Goal: Task Accomplishment & Management: Manage account settings

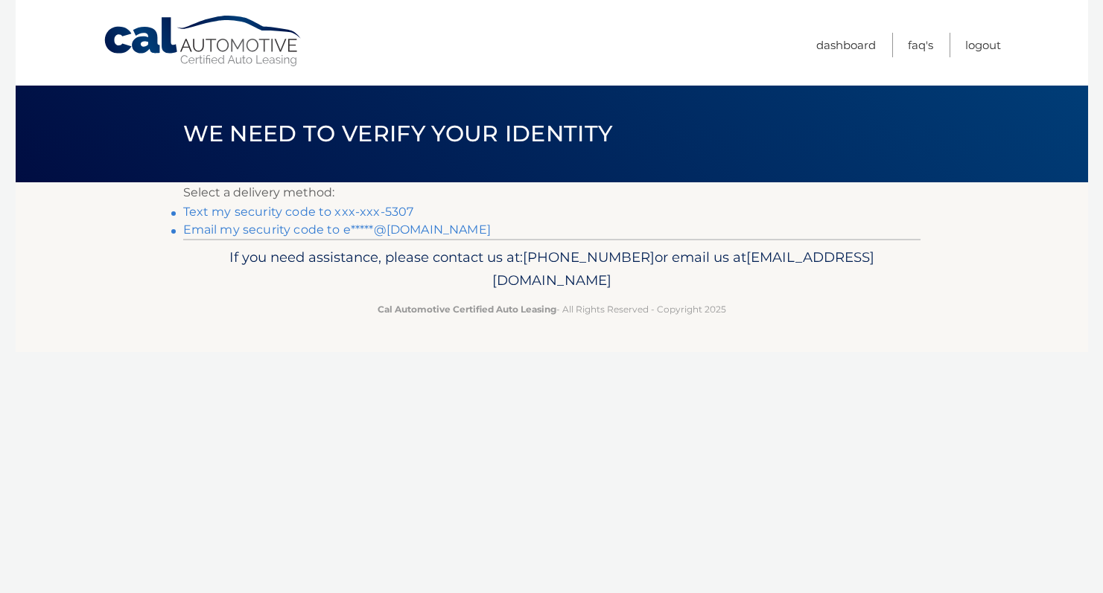
click at [280, 211] on link "Text my security code to xxx-xxx-5307" at bounding box center [298, 212] width 231 height 14
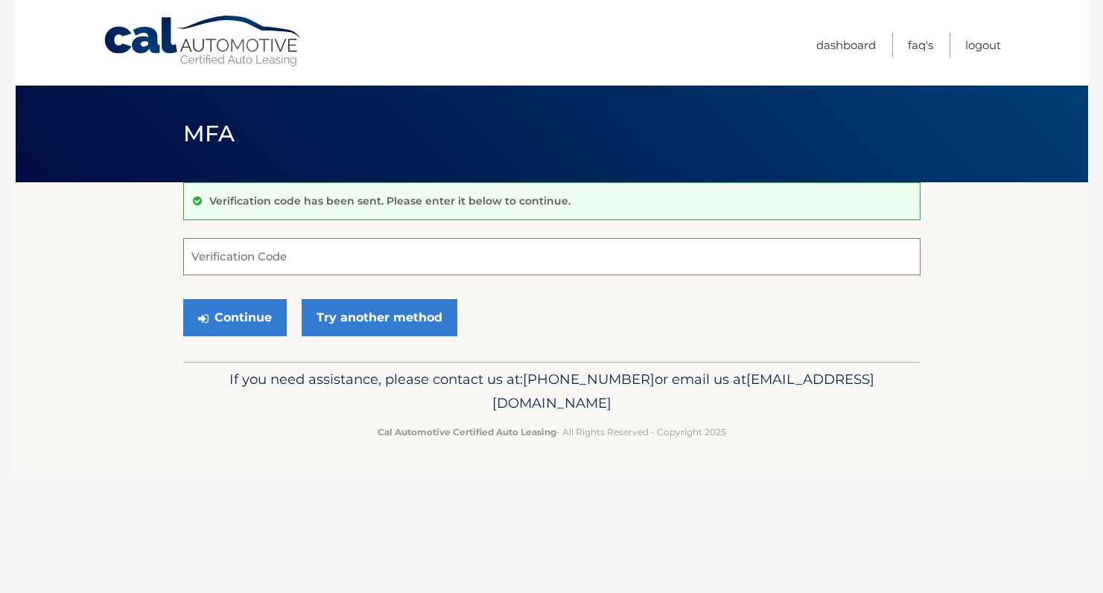
click at [382, 258] on input "Verification Code" at bounding box center [551, 256] width 737 height 37
type input "906639"
click at [248, 316] on button "Continue" at bounding box center [234, 317] width 103 height 37
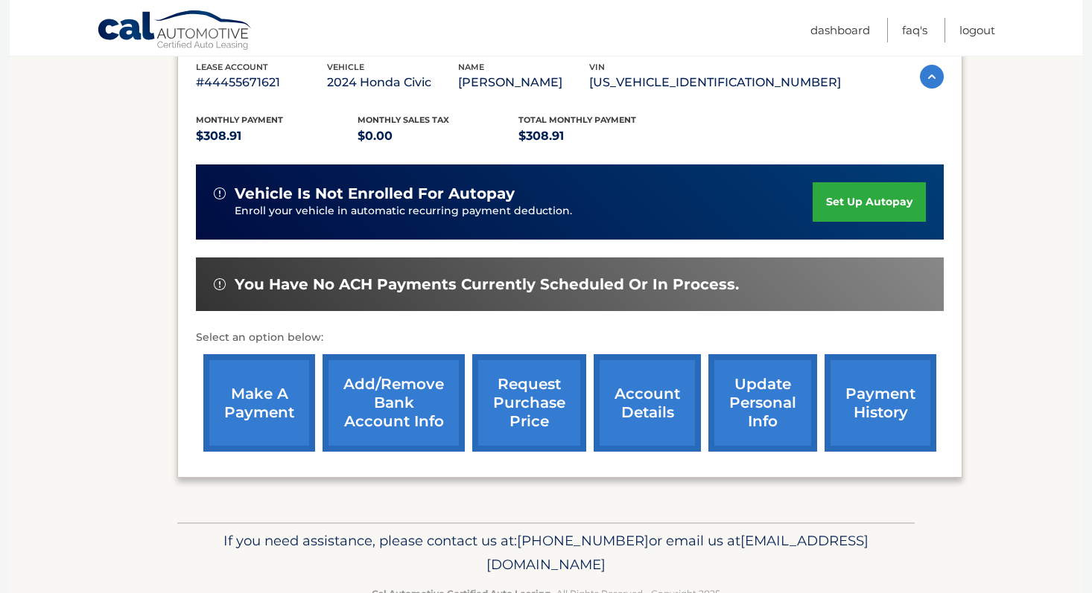
scroll to position [309, 0]
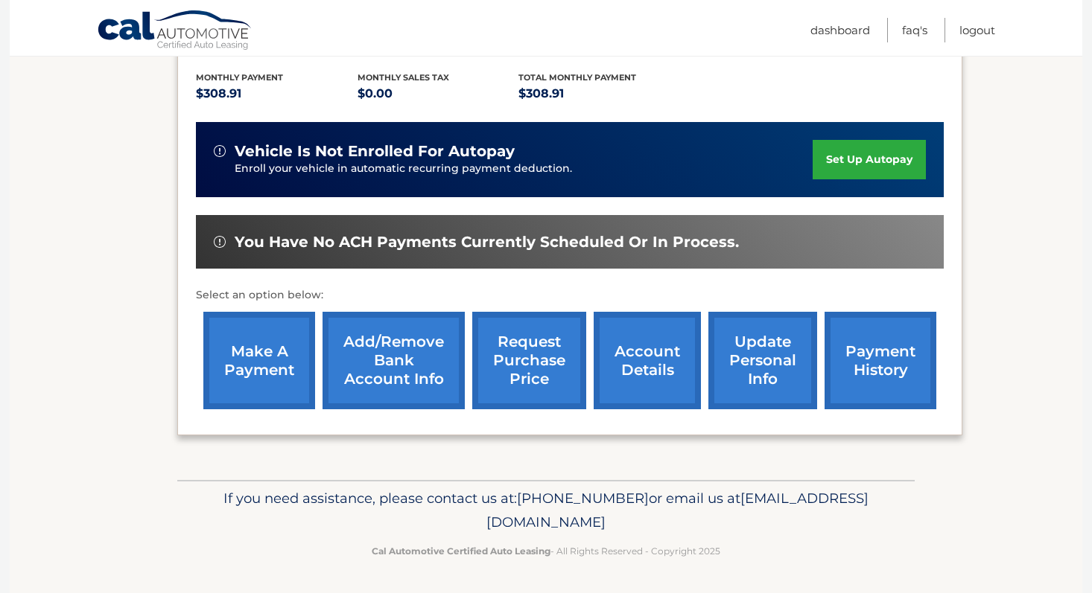
click at [538, 360] on link "request purchase price" at bounding box center [529, 361] width 114 height 98
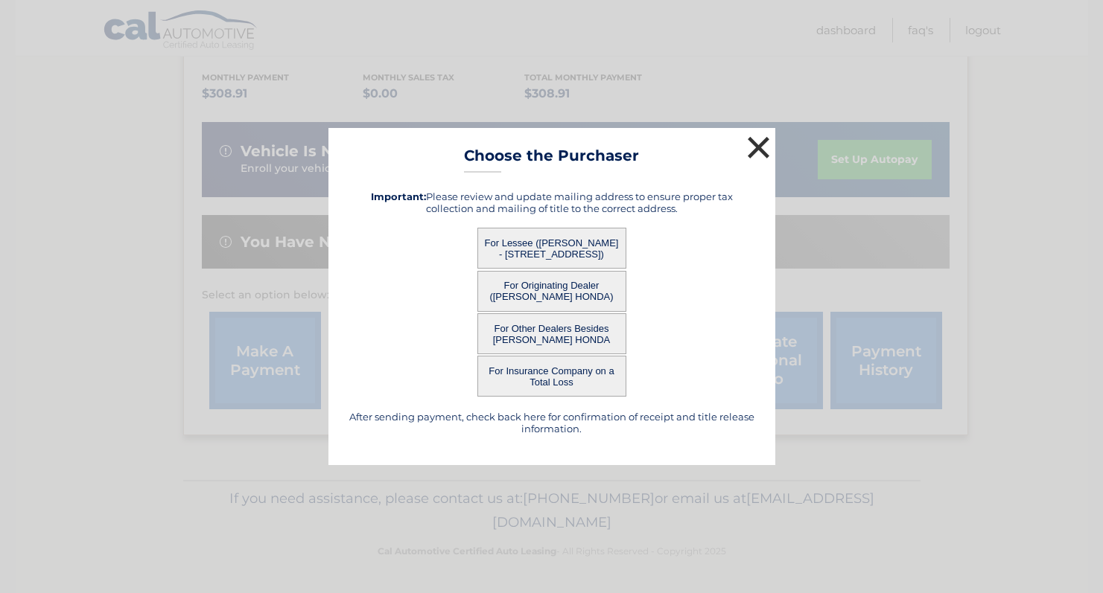
click at [751, 144] on button "×" at bounding box center [759, 148] width 30 height 30
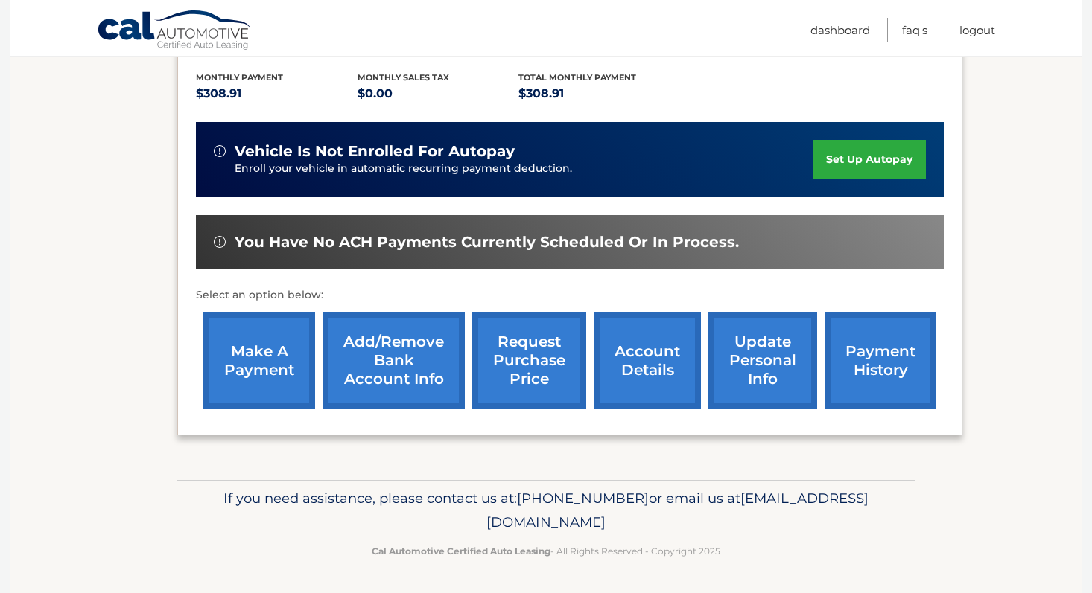
click at [537, 356] on link "request purchase price" at bounding box center [529, 361] width 114 height 98
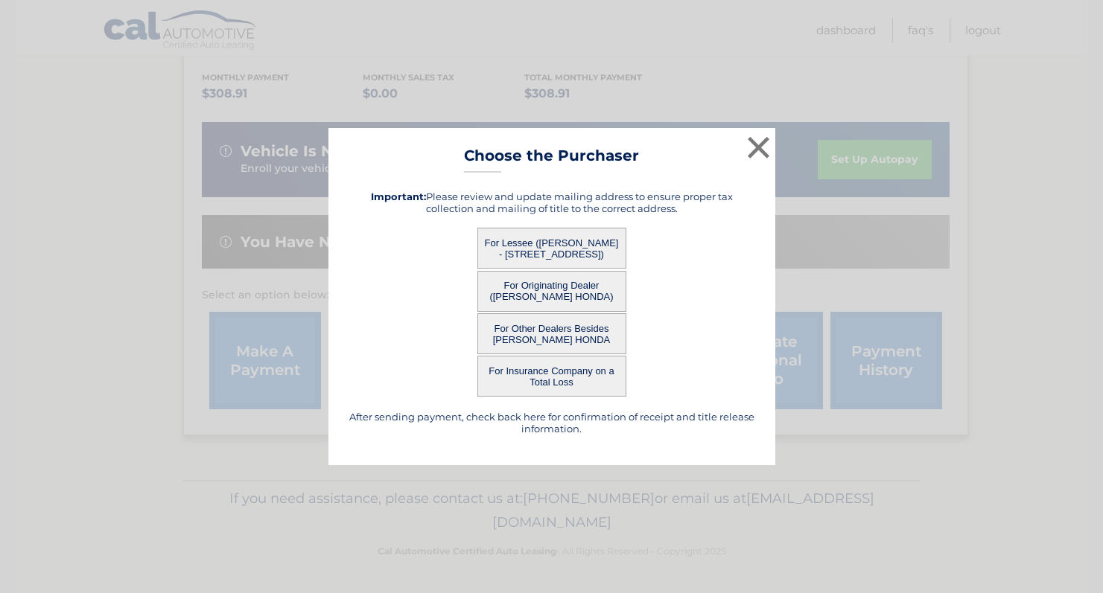
click at [517, 366] on button "For Insurance Company on a Total Loss" at bounding box center [551, 376] width 149 height 41
click at [554, 377] on button "For Insurance Company on a Total Loss" at bounding box center [551, 376] width 149 height 41
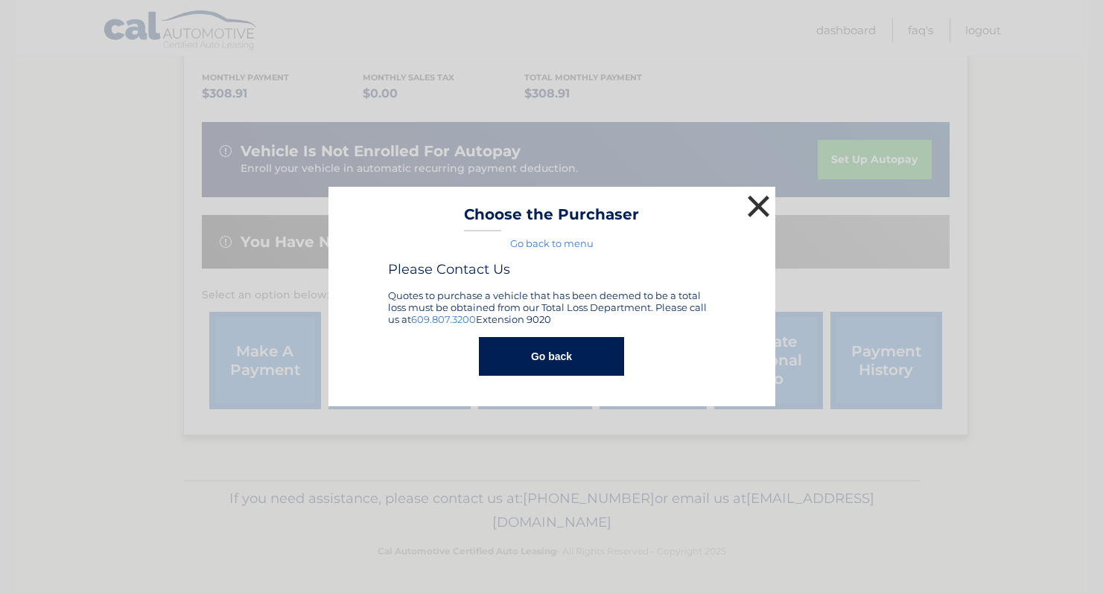
click at [754, 204] on button "×" at bounding box center [759, 206] width 30 height 30
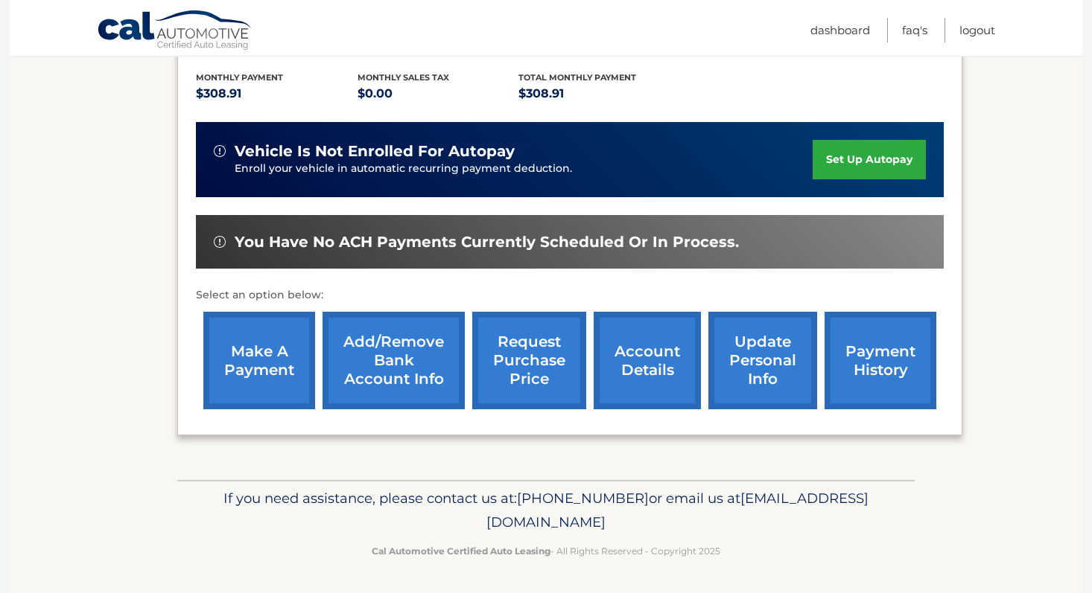
click at [270, 351] on link "make a payment" at bounding box center [259, 361] width 112 height 98
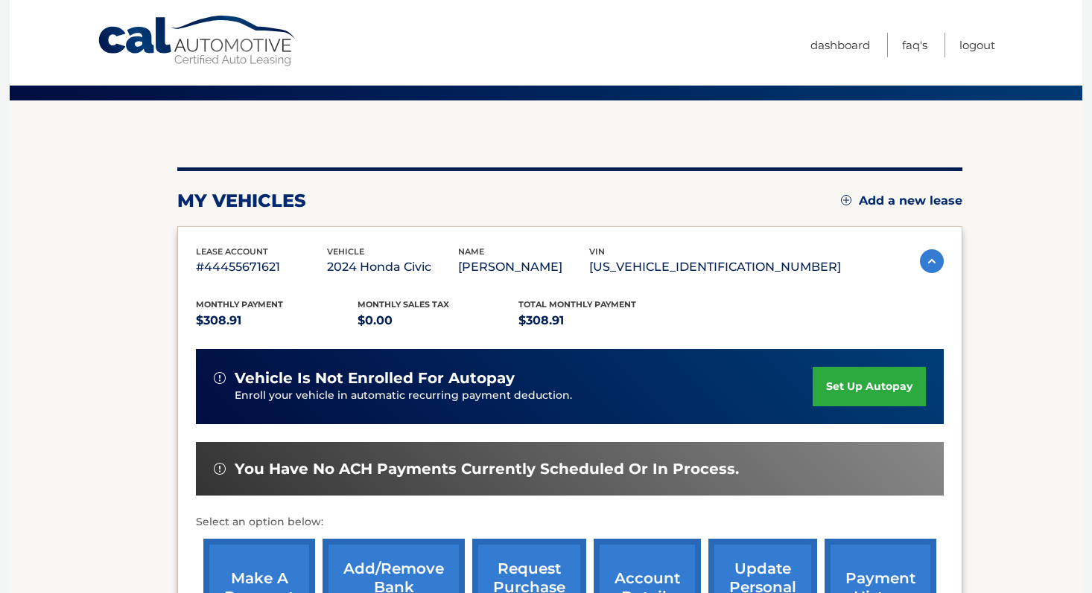
scroll to position [0, 0]
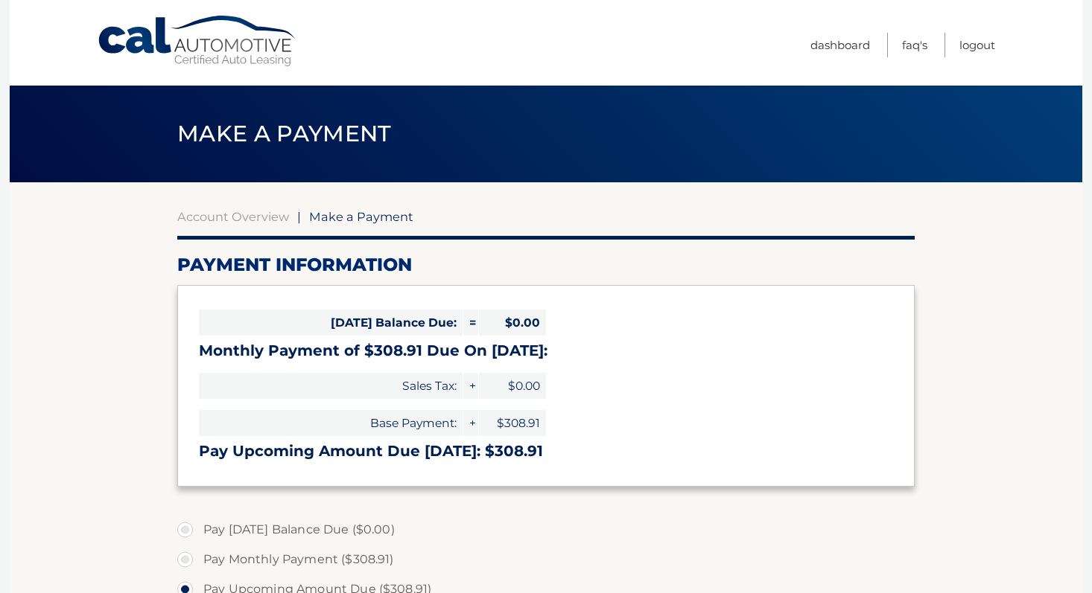
select select "MWVhYjE0NWQtNGU0NS00MTQ2LTg4MTEtZjE0NTZhN2JmZGEw"
